Goal: Task Accomplishment & Management: Use online tool/utility

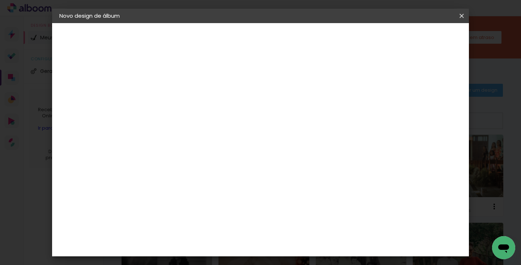
click at [458, 14] on iron-icon at bounding box center [461, 15] width 9 height 7
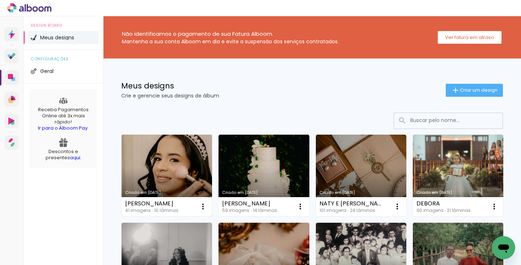
click at [183, 147] on link "Criado em [DATE]" at bounding box center [166, 176] width 90 height 82
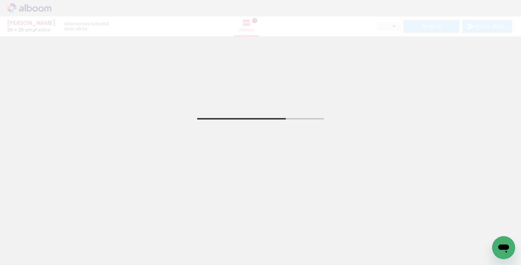
scroll to position [23, 0]
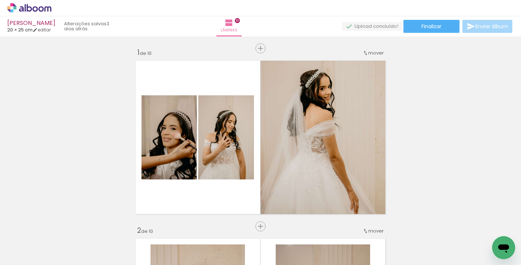
scroll to position [1612, 0]
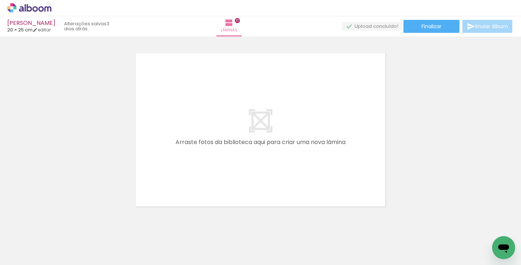
scroll to position [1789, 0]
click at [26, 257] on span "Adicionar Fotos" at bounding box center [26, 256] width 22 height 8
click at [0, 0] on input "file" at bounding box center [0, 0] width 0 height 0
drag, startPoint x: 369, startPoint y: 246, endPoint x: 375, endPoint y: 206, distance: 40.9
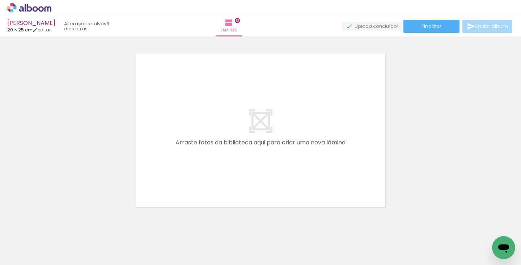
click at [327, 157] on quentale-workspace at bounding box center [260, 132] width 521 height 265
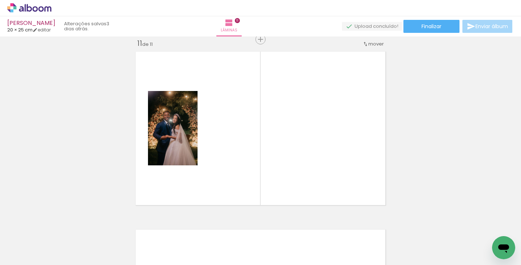
scroll to position [1791, 0]
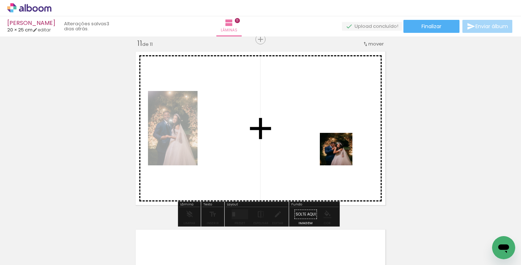
drag, startPoint x: 404, startPoint y: 243, endPoint x: 341, endPoint y: 154, distance: 108.9
click at [341, 153] on quentale-workspace at bounding box center [260, 132] width 521 height 265
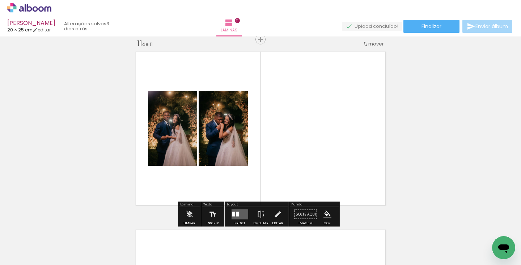
drag, startPoint x: 450, startPoint y: 243, endPoint x: 343, endPoint y: 146, distance: 144.3
click at [343, 146] on quentale-workspace at bounding box center [260, 132] width 521 height 265
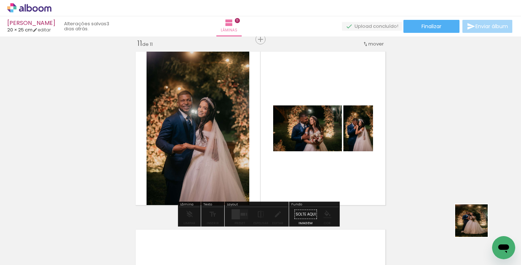
drag, startPoint x: 492, startPoint y: 233, endPoint x: 338, endPoint y: 139, distance: 180.3
click at [338, 138] on quentale-workspace at bounding box center [260, 132] width 521 height 265
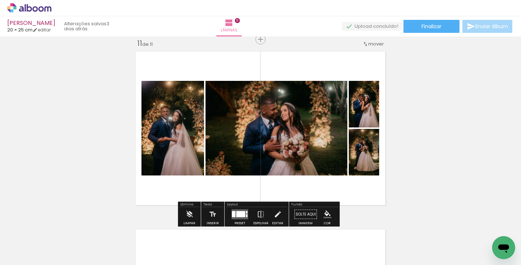
click at [241, 215] on div at bounding box center [240, 214] width 9 height 6
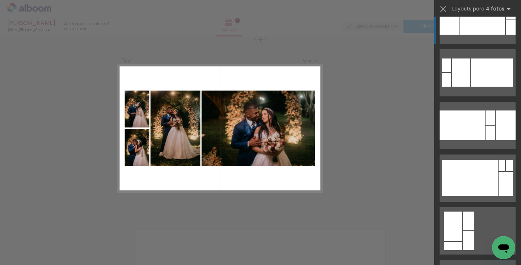
scroll to position [1925, 0]
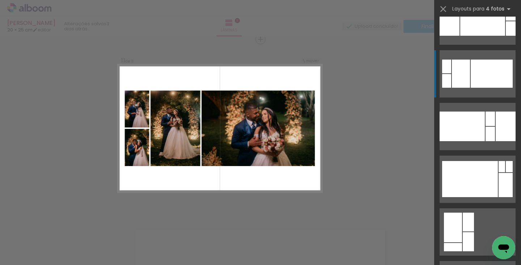
click at [472, 83] on div at bounding box center [491, 74] width 42 height 28
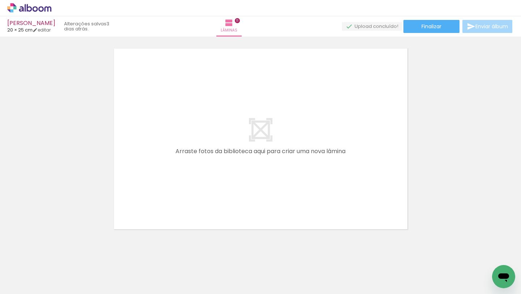
scroll to position [2282, 0]
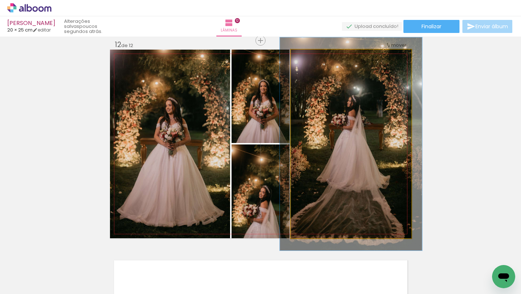
scroll to position [0, 1363]
type paper-slider "113"
click at [309, 57] on div at bounding box center [310, 57] width 7 height 7
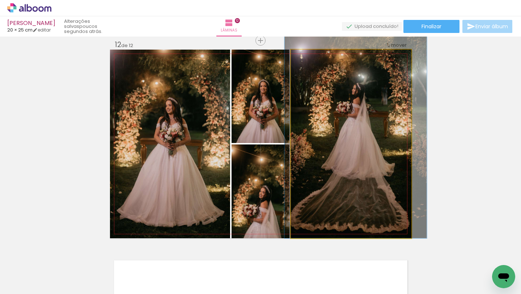
drag, startPoint x: 339, startPoint y: 94, endPoint x: 344, endPoint y: 78, distance: 16.5
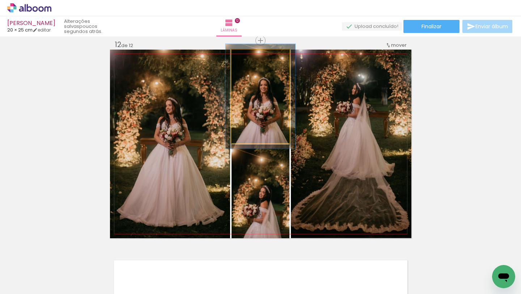
type paper-slider "113"
click at [250, 56] on div at bounding box center [251, 57] width 7 height 7
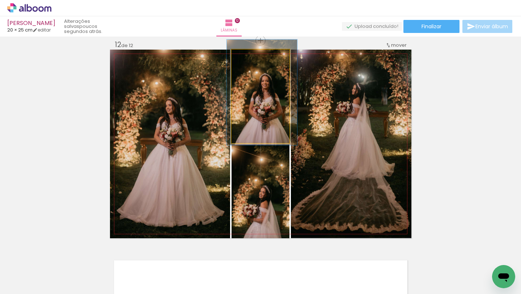
drag, startPoint x: 270, startPoint y: 77, endPoint x: 271, endPoint y: 73, distance: 4.2
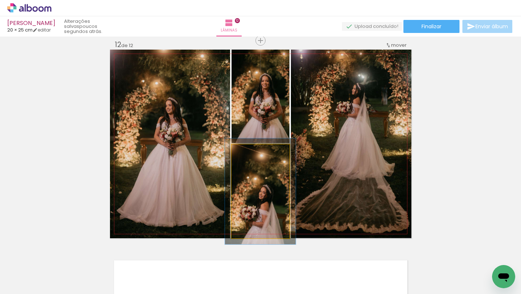
click at [248, 151] on div at bounding box center [251, 152] width 7 height 7
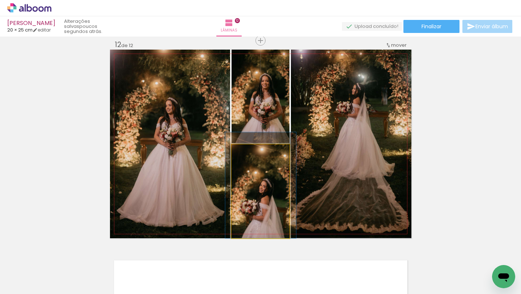
drag, startPoint x: 270, startPoint y: 176, endPoint x: 270, endPoint y: 161, distance: 14.5
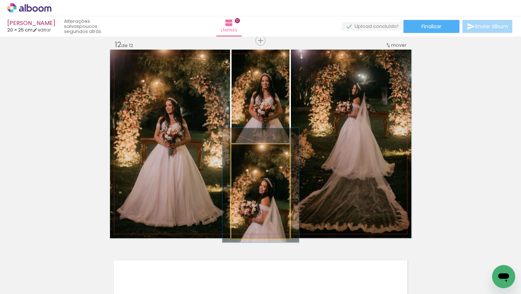
type paper-slider "122"
click at [252, 151] on div at bounding box center [254, 152] width 7 height 7
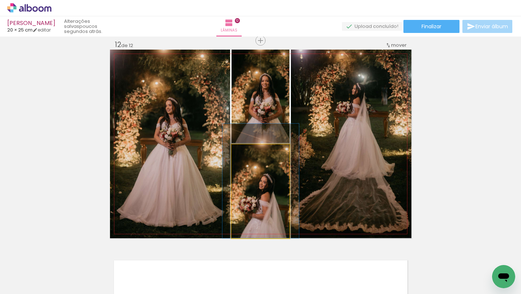
drag, startPoint x: 269, startPoint y: 172, endPoint x: 269, endPoint y: 157, distance: 15.2
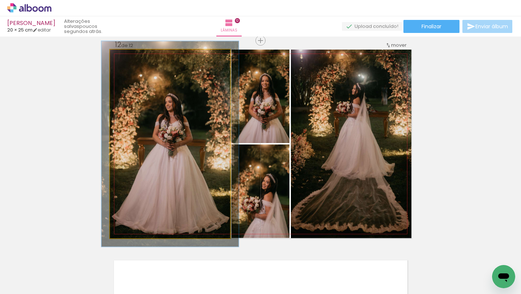
type paper-slider "109"
click at [126, 57] on div at bounding box center [129, 57] width 7 height 7
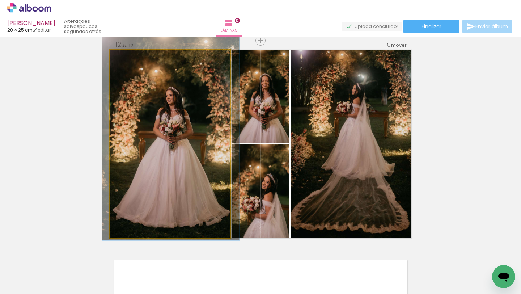
drag, startPoint x: 159, startPoint y: 112, endPoint x: 160, endPoint y: 105, distance: 6.5
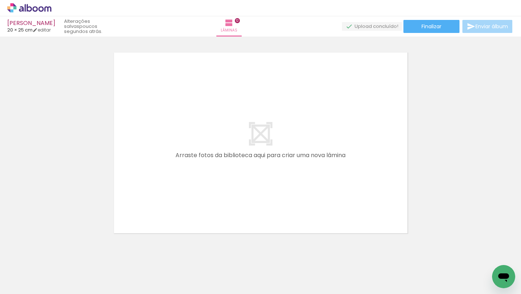
scroll to position [2487, 0]
click at [34, 287] on span "Adicionar Fotos" at bounding box center [26, 284] width 22 height 8
click at [0, 0] on input "file" at bounding box center [0, 0] width 0 height 0
drag, startPoint x: 412, startPoint y: 265, endPoint x: 348, endPoint y: 164, distance: 119.1
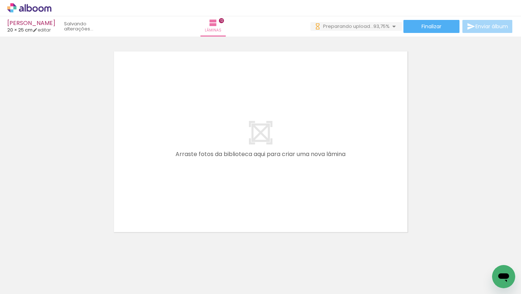
click at [348, 164] on quentale-workspace at bounding box center [260, 147] width 521 height 294
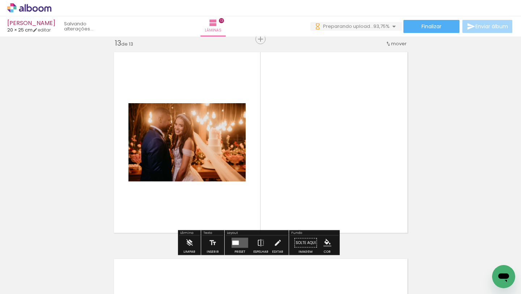
scroll to position [2486, 0]
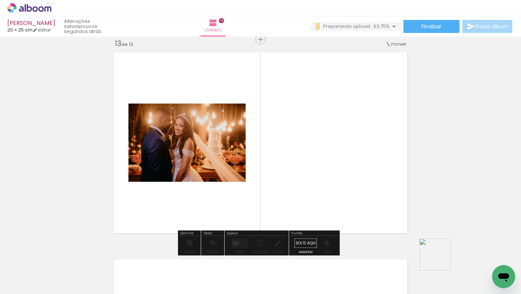
drag, startPoint x: 453, startPoint y: 271, endPoint x: 372, endPoint y: 186, distance: 117.9
click at [372, 186] on quentale-workspace at bounding box center [260, 147] width 521 height 294
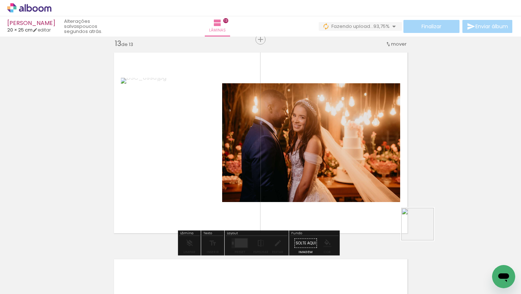
drag, startPoint x: 492, startPoint y: 263, endPoint x: 364, endPoint y: 183, distance: 150.9
click at [364, 183] on quentale-workspace at bounding box center [260, 147] width 521 height 294
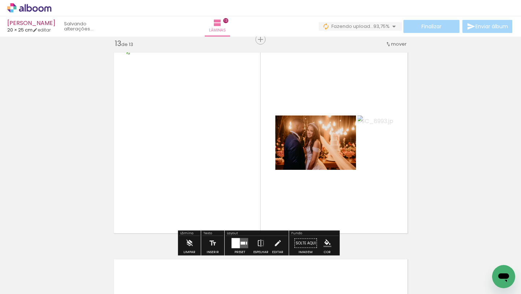
click at [237, 241] on div at bounding box center [235, 243] width 8 height 10
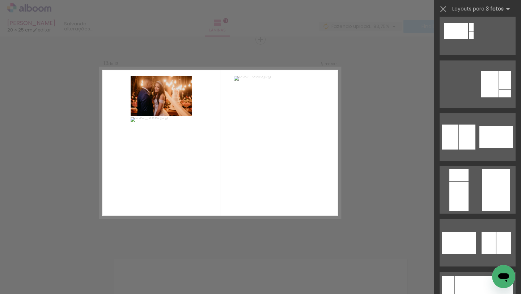
scroll to position [309, 0]
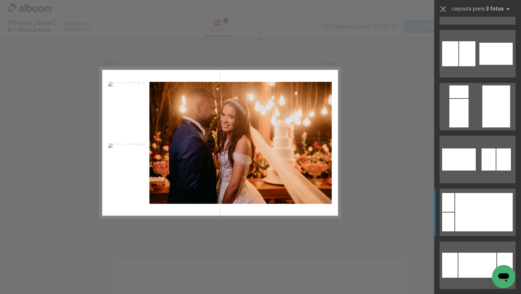
click at [475, 207] on div at bounding box center [483, 212] width 57 height 38
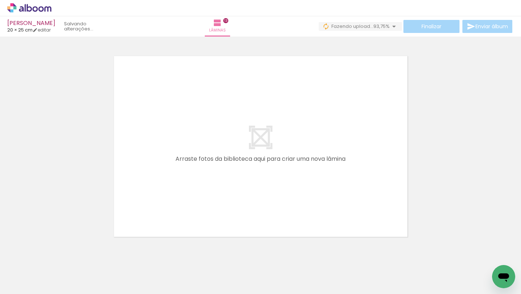
scroll to position [2689, 0]
click at [33, 283] on span "Adicionar Fotos" at bounding box center [26, 284] width 22 height 8
click at [0, 0] on input "file" at bounding box center [0, 0] width 0 height 0
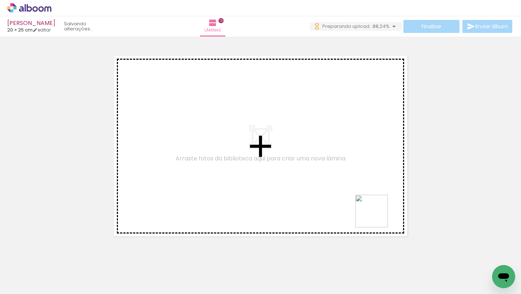
drag, startPoint x: 407, startPoint y: 268, endPoint x: 367, endPoint y: 196, distance: 83.2
click at [367, 196] on quentale-workspace at bounding box center [260, 147] width 521 height 294
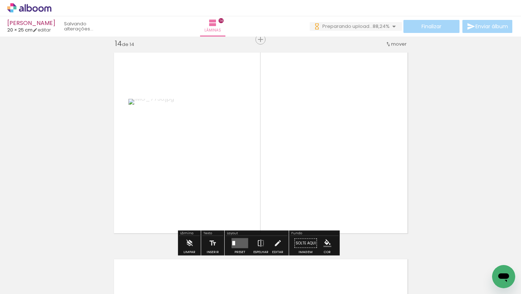
scroll to position [2692, 0]
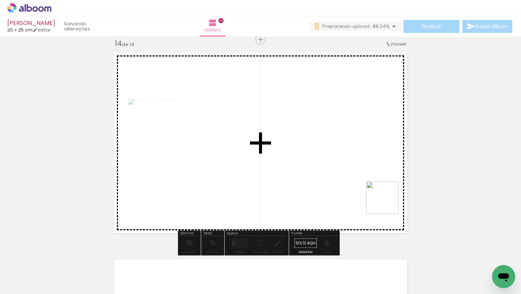
drag, startPoint x: 458, startPoint y: 270, endPoint x: 376, endPoint y: 187, distance: 117.1
click at [376, 187] on quentale-workspace at bounding box center [260, 147] width 521 height 294
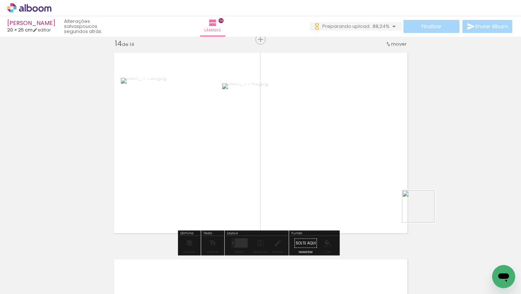
drag, startPoint x: 487, startPoint y: 261, endPoint x: 379, endPoint y: 173, distance: 138.7
click at [379, 173] on quentale-workspace at bounding box center [260, 147] width 521 height 294
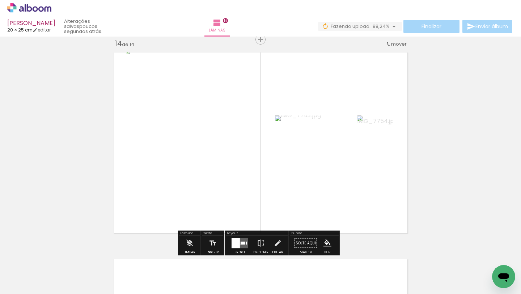
click at [239, 244] on quentale-layouter at bounding box center [239, 243] width 17 height 10
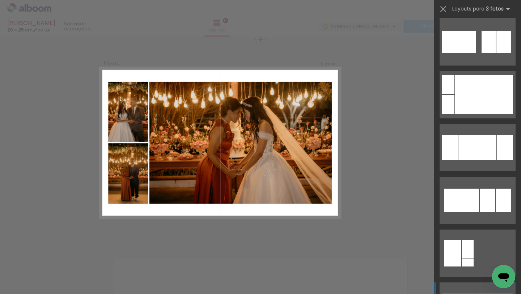
scroll to position [429, 0]
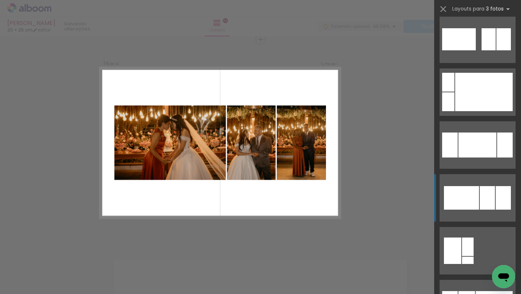
click at [464, 196] on div at bounding box center [461, 197] width 35 height 23
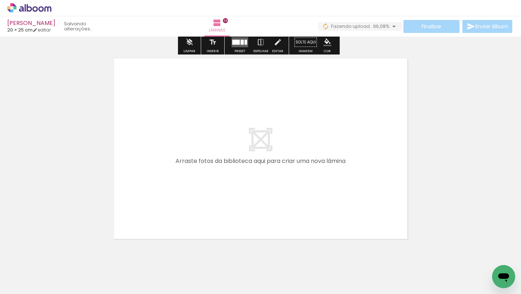
scroll to position [2894, 0]
click at [23, 283] on span "Adicionar Fotos" at bounding box center [26, 284] width 22 height 8
click at [0, 0] on input "file" at bounding box center [0, 0] width 0 height 0
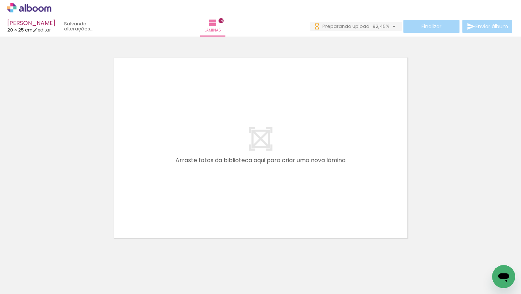
scroll to position [0, 0]
drag, startPoint x: 371, startPoint y: 271, endPoint x: 371, endPoint y: 157, distance: 114.6
click at [371, 157] on quentale-workspace at bounding box center [260, 147] width 521 height 294
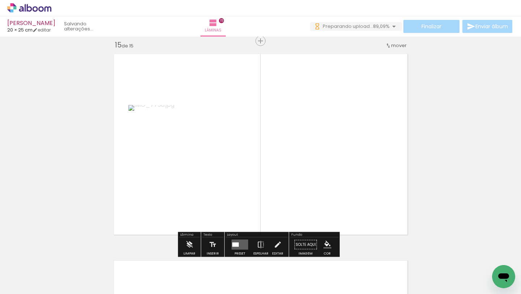
scroll to position [2899, 0]
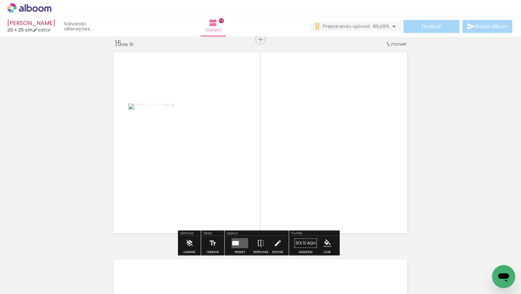
drag, startPoint x: 412, startPoint y: 281, endPoint x: 380, endPoint y: 175, distance: 111.3
click at [380, 175] on quentale-workspace at bounding box center [260, 147] width 521 height 294
drag, startPoint x: 451, startPoint y: 273, endPoint x: 394, endPoint y: 193, distance: 97.4
click at [388, 190] on quentale-workspace at bounding box center [260, 147] width 521 height 294
drag, startPoint x: 488, startPoint y: 268, endPoint x: 371, endPoint y: 180, distance: 146.3
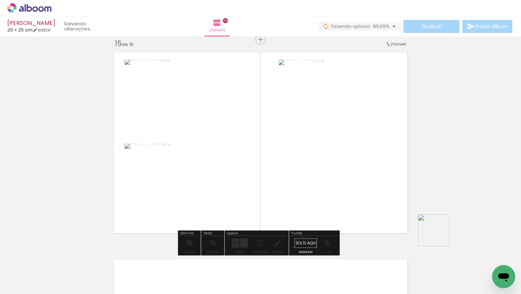
click at [371, 180] on quentale-workspace at bounding box center [260, 147] width 521 height 294
click at [238, 239] on quentale-layouter at bounding box center [239, 243] width 17 height 10
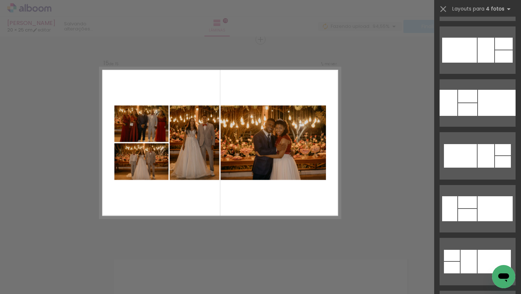
scroll to position [2336, 0]
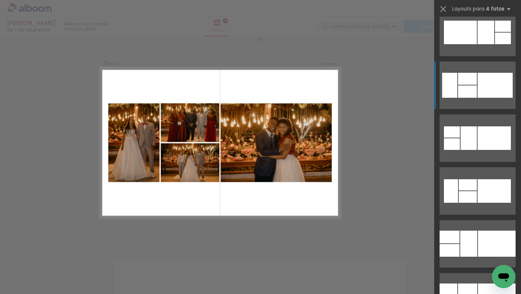
click at [471, 92] on div at bounding box center [467, 91] width 19 height 12
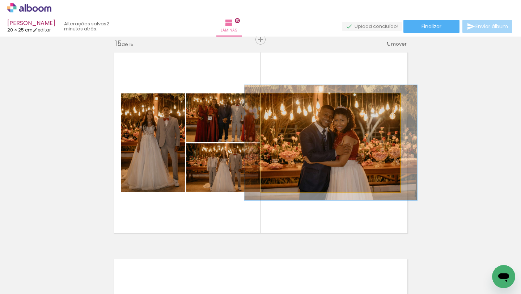
drag, startPoint x: 277, startPoint y: 100, endPoint x: 281, endPoint y: 100, distance: 4.7
click at [281, 100] on div at bounding box center [282, 101] width 7 height 7
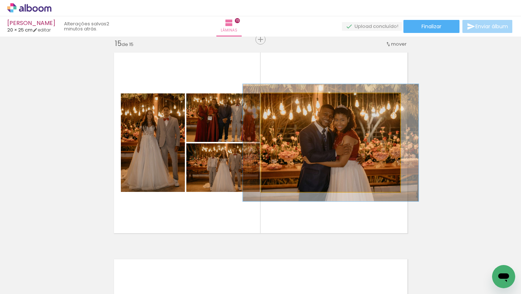
click at [340, 137] on quentale-photo at bounding box center [330, 142] width 139 height 98
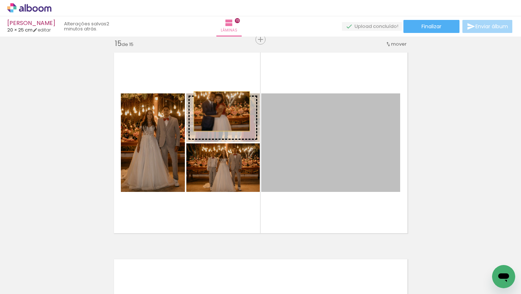
drag, startPoint x: 317, startPoint y: 139, endPoint x: 218, endPoint y: 111, distance: 103.8
click at [0, 0] on slot at bounding box center [0, 0] width 0 height 0
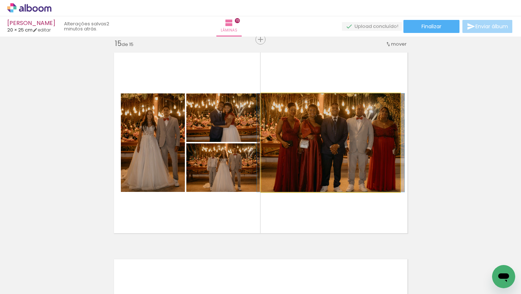
click at [279, 100] on div at bounding box center [278, 101] width 12 height 12
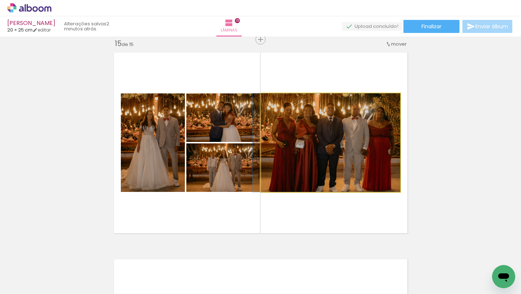
drag, startPoint x: 355, startPoint y: 150, endPoint x: 343, endPoint y: 150, distance: 11.2
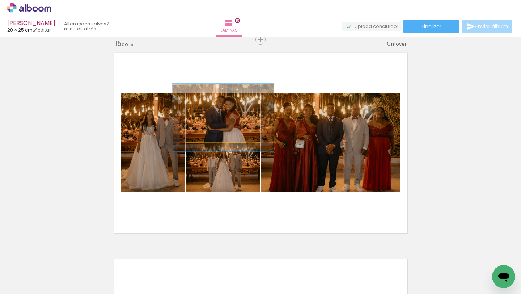
drag, startPoint x: 199, startPoint y: 102, endPoint x: 209, endPoint y: 102, distance: 9.4
type paper-slider "138"
click at [209, 102] on div at bounding box center [212, 101] width 7 height 7
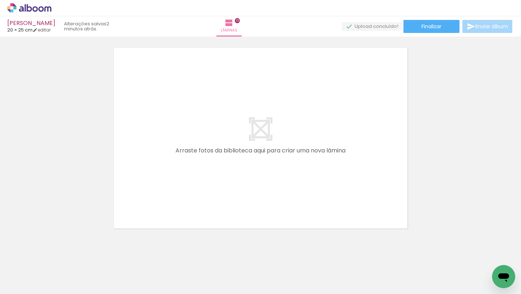
scroll to position [3102, 0]
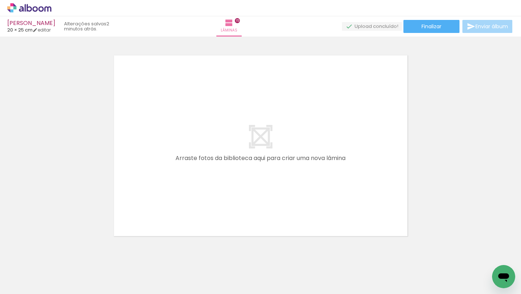
click at [22, 282] on span "Adicionar Fotos" at bounding box center [26, 284] width 22 height 8
click at [0, 0] on input "file" at bounding box center [0, 0] width 0 height 0
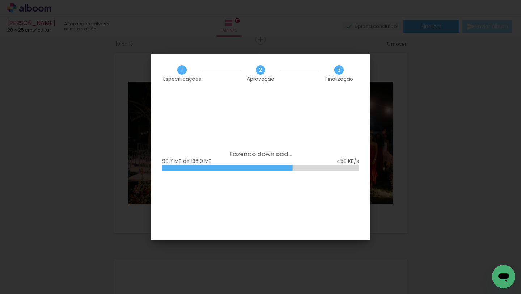
scroll to position [0, 1970]
